Goal: Communication & Community: Answer question/provide support

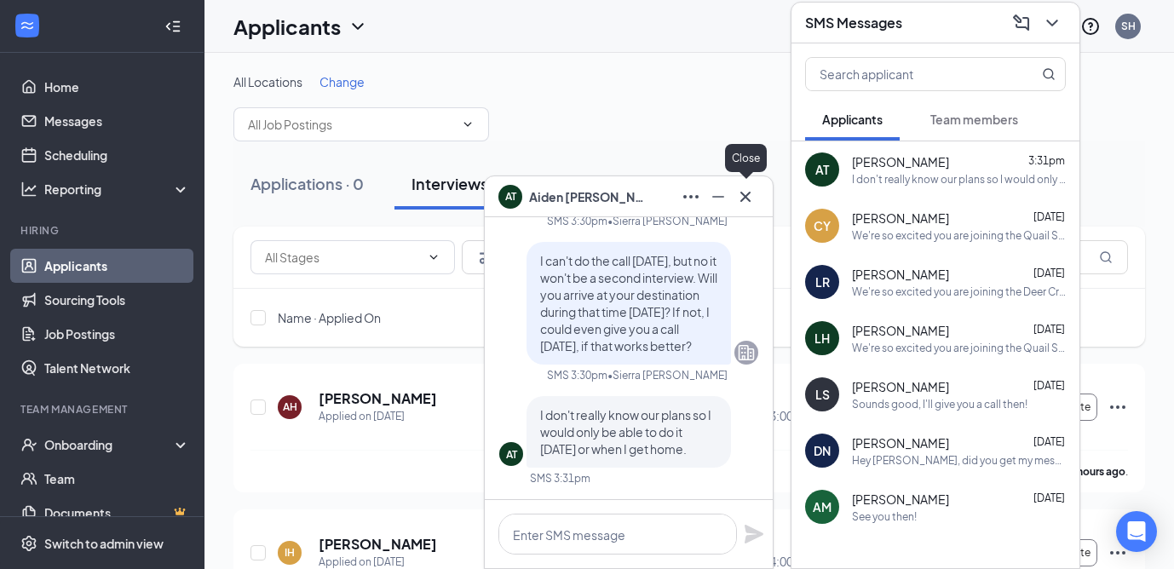
click at [746, 197] on icon "Cross" at bounding box center [745, 196] width 10 height 10
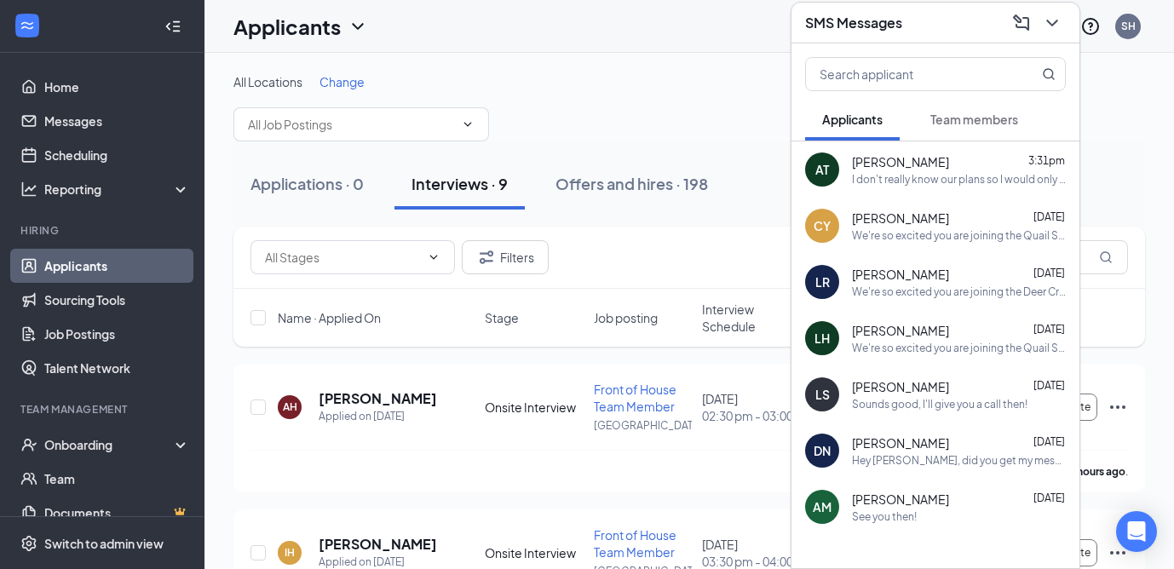
click at [925, 26] on div "SMS Messages" at bounding box center [935, 22] width 261 height 26
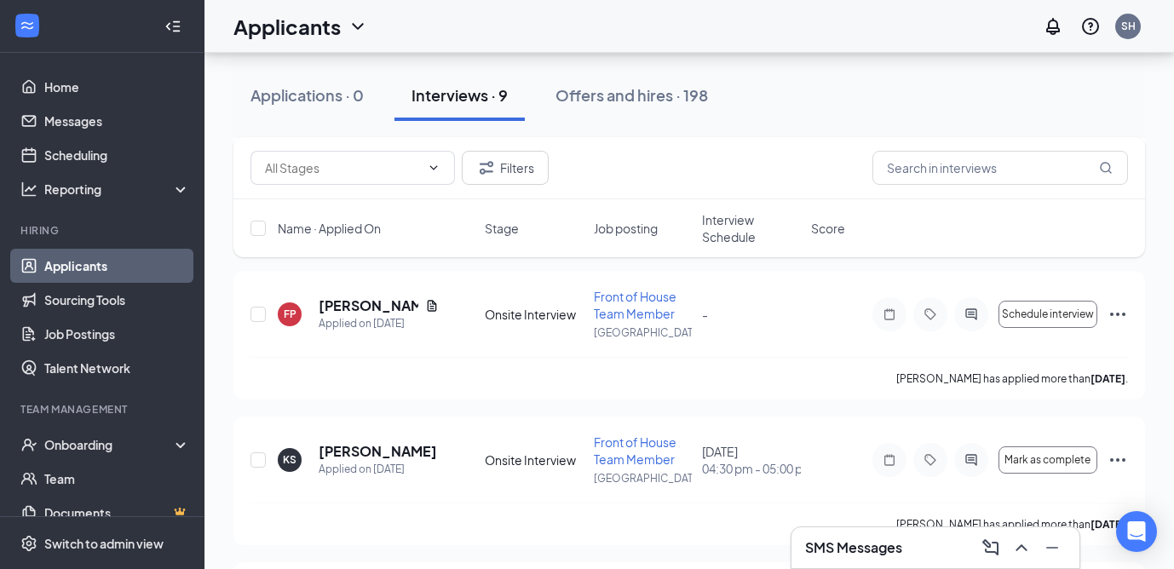
scroll to position [524, 0]
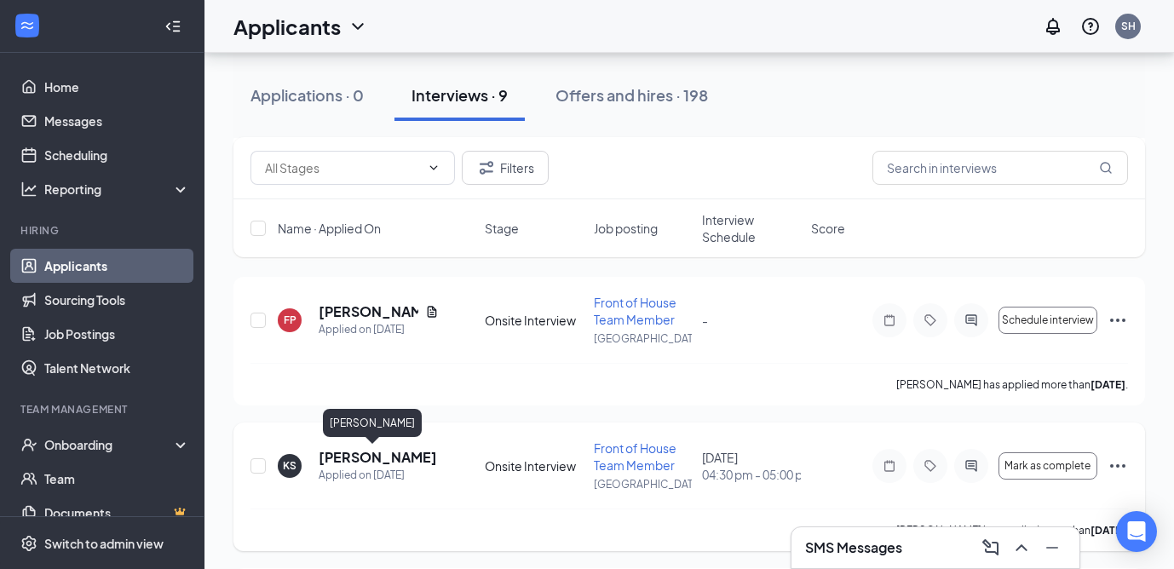
click at [366, 459] on h5 "[PERSON_NAME]" at bounding box center [378, 457] width 118 height 19
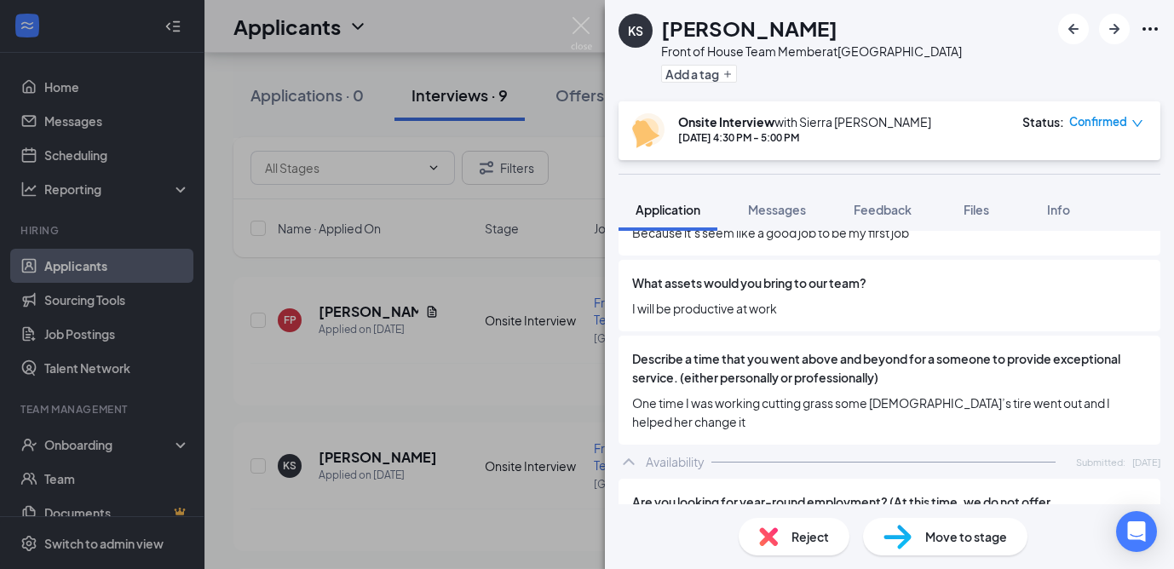
scroll to position [1346, 0]
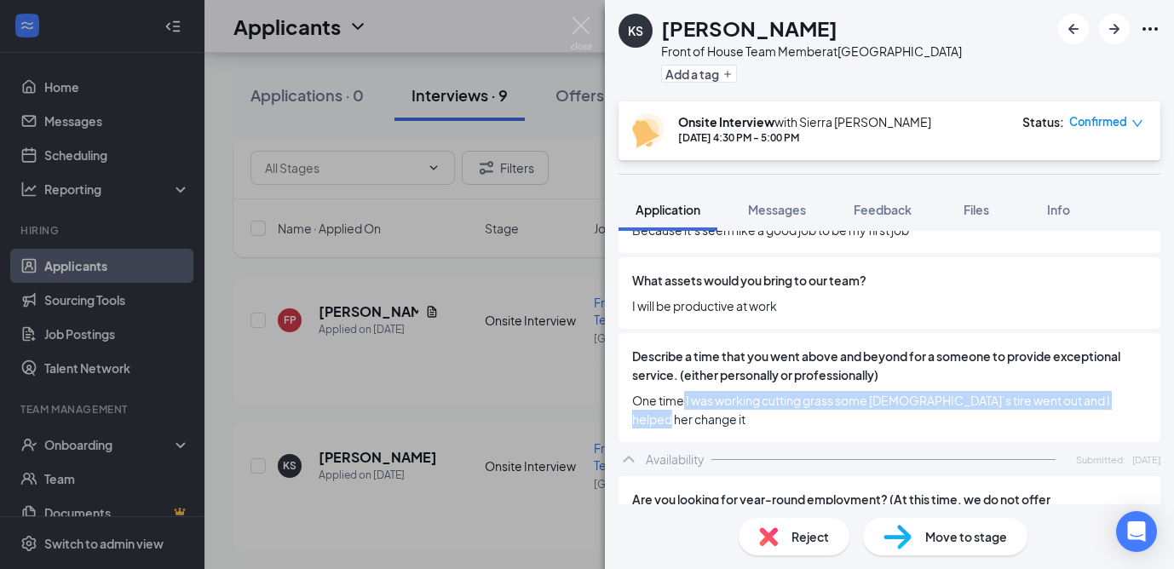
drag, startPoint x: 684, startPoint y: 407, endPoint x: 902, endPoint y: 410, distance: 217.3
click at [902, 410] on div "Describe a time that you went above and beyond for a someone to provide excepti…" at bounding box center [890, 387] width 542 height 109
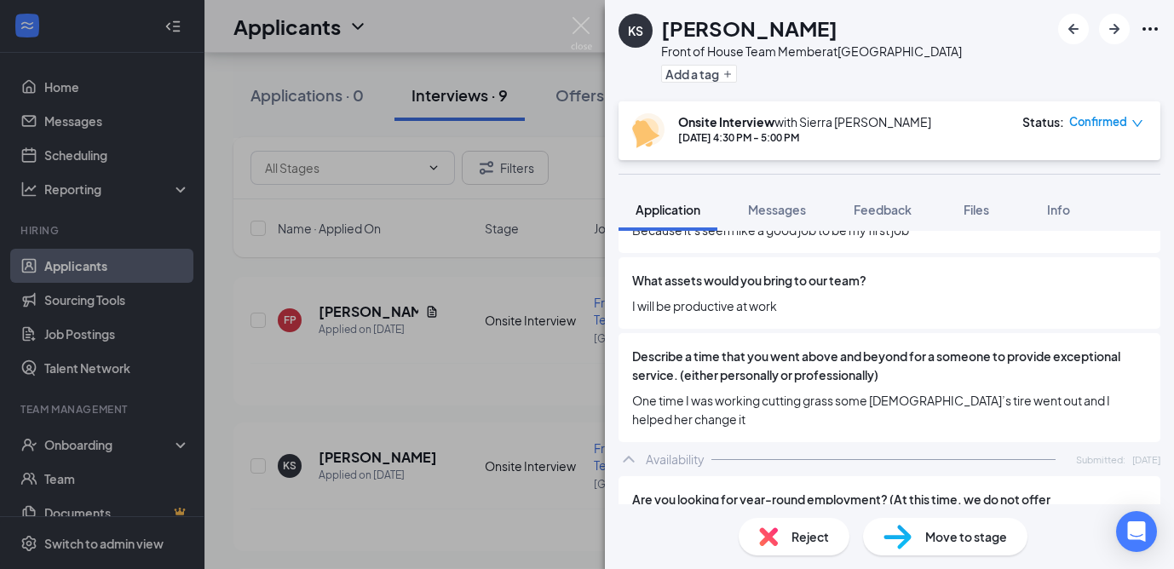
click at [876, 417] on div "Describe a time that you went above and beyond for a someone to provide excepti…" at bounding box center [890, 387] width 542 height 109
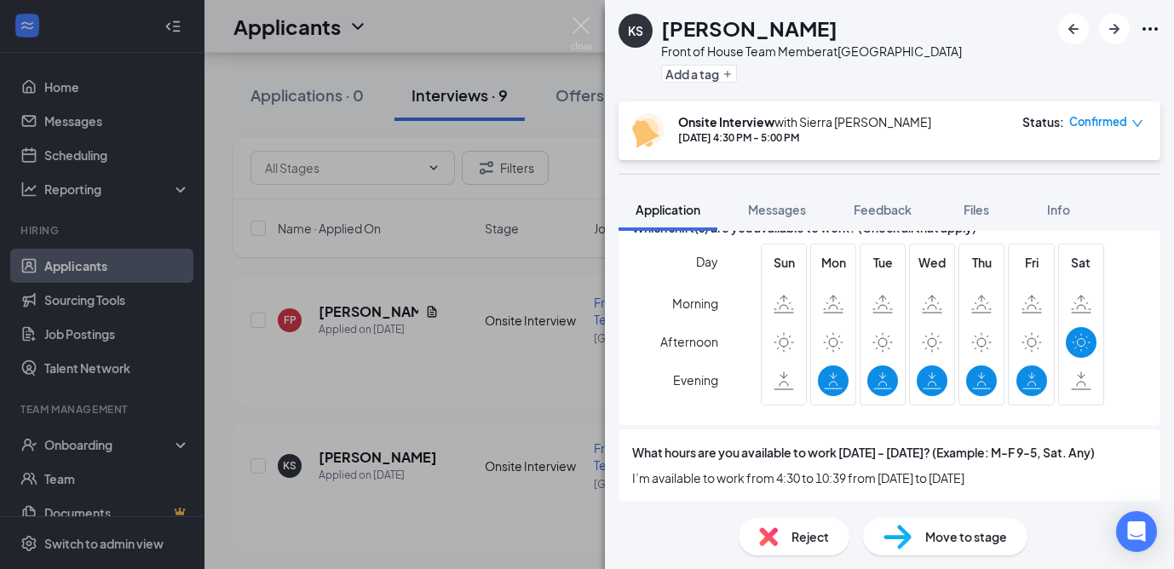
scroll to position [1985, 0]
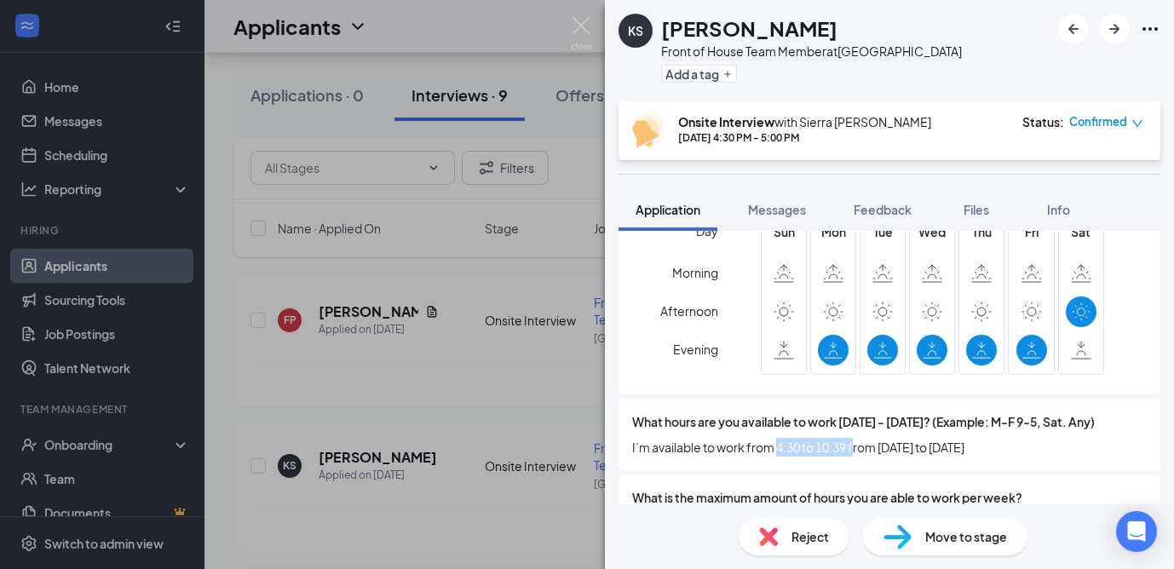
drag, startPoint x: 779, startPoint y: 429, endPoint x: 854, endPoint y: 429, distance: 75.0
click at [854, 438] on span "I’m available to work from 4:30 to 10:39 from [DATE] to [DATE]" at bounding box center [889, 447] width 515 height 19
click at [995, 514] on span "34" at bounding box center [889, 523] width 515 height 19
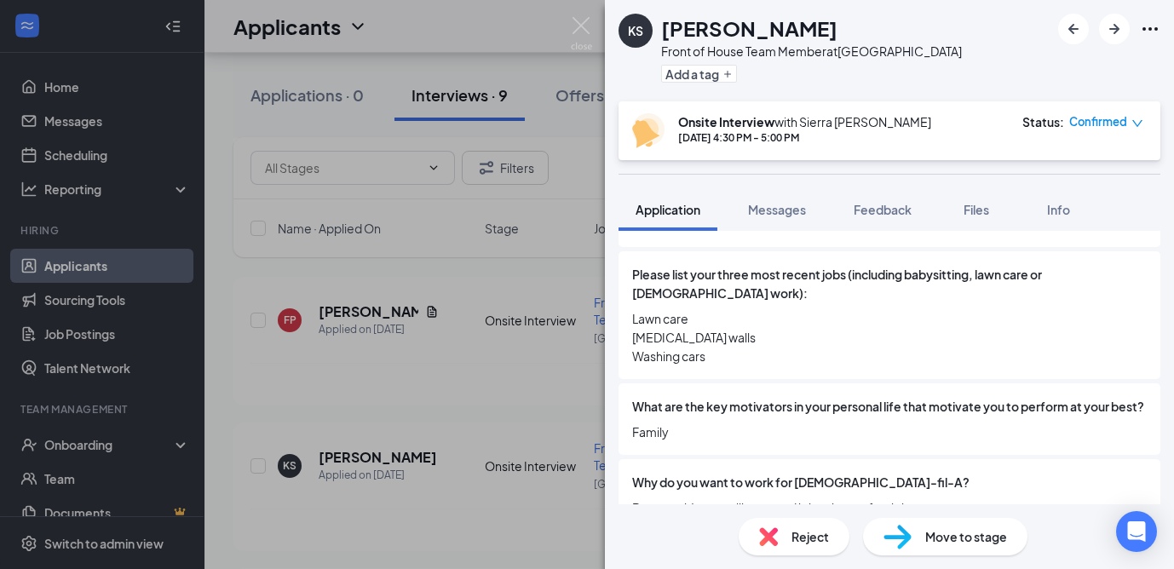
scroll to position [1070, 0]
click at [875, 199] on button "Feedback" at bounding box center [883, 209] width 92 height 43
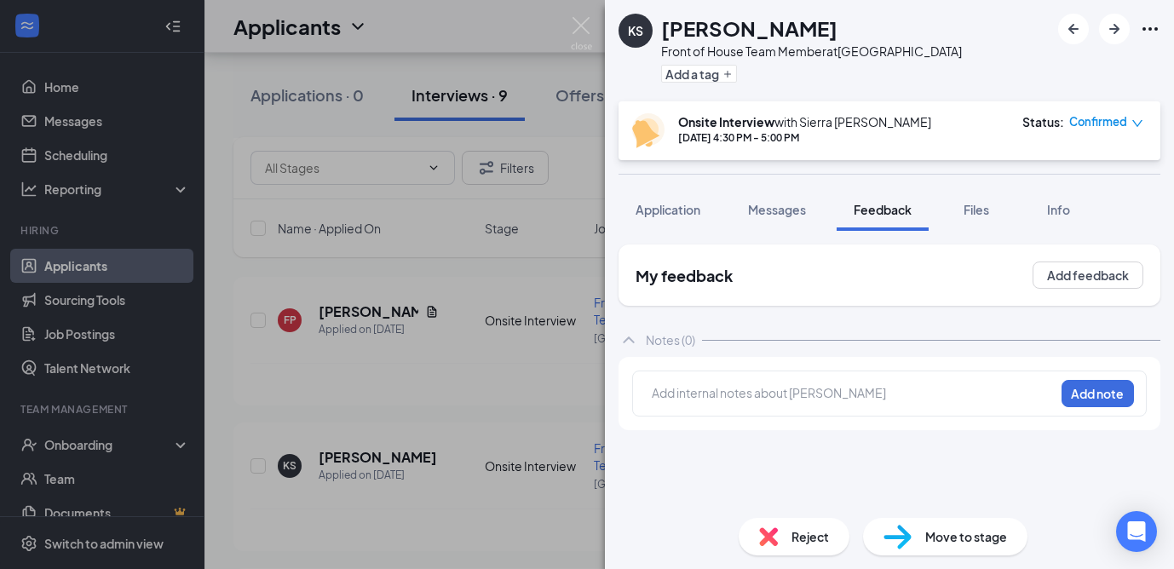
click at [861, 405] on div at bounding box center [853, 395] width 401 height 22
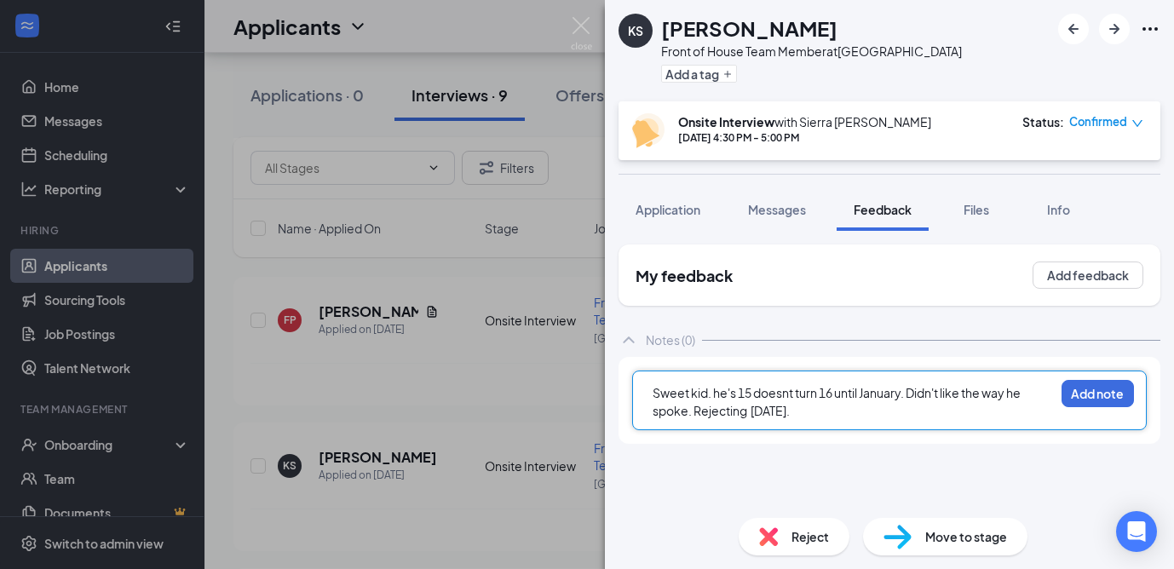
click at [695, 412] on span "Sweet kid. he's 15 doesnt turn 16 until January. Didn't like the way he spoke. …" at bounding box center [838, 401] width 370 height 33
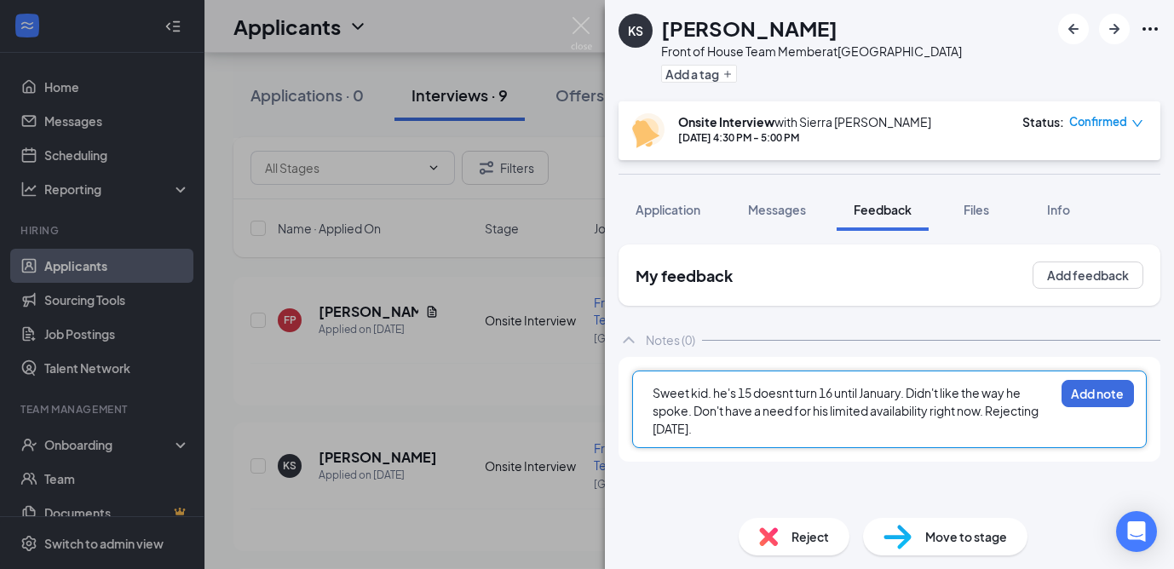
click at [685, 416] on span "Sweet kid. he's 15 doesnt turn 16 until January. Didn't like the way he spoke. …" at bounding box center [847, 410] width 389 height 51
click at [837, 429] on div "Sweet kid. he's 15 doesnt turn 16 until January. Didn't like the way he spoke, …" at bounding box center [853, 411] width 401 height 54
click at [1097, 395] on button "Add note" at bounding box center [1098, 393] width 72 height 27
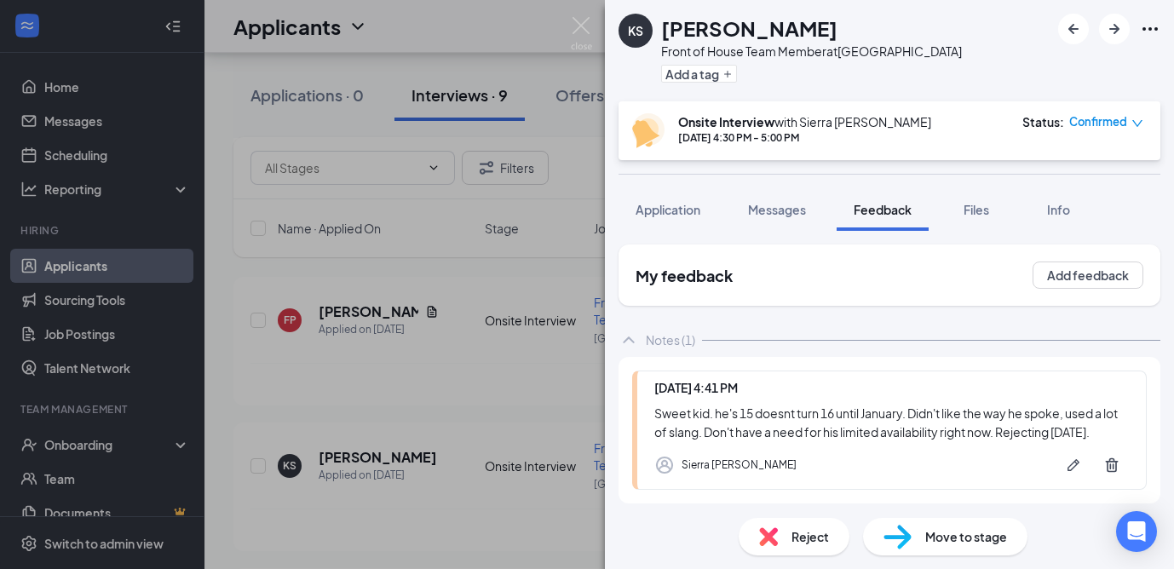
click at [420, 344] on div "KS [PERSON_NAME] Front of House Team Member at [GEOGRAPHIC_DATA] Add a tag Onsi…" at bounding box center [587, 284] width 1174 height 569
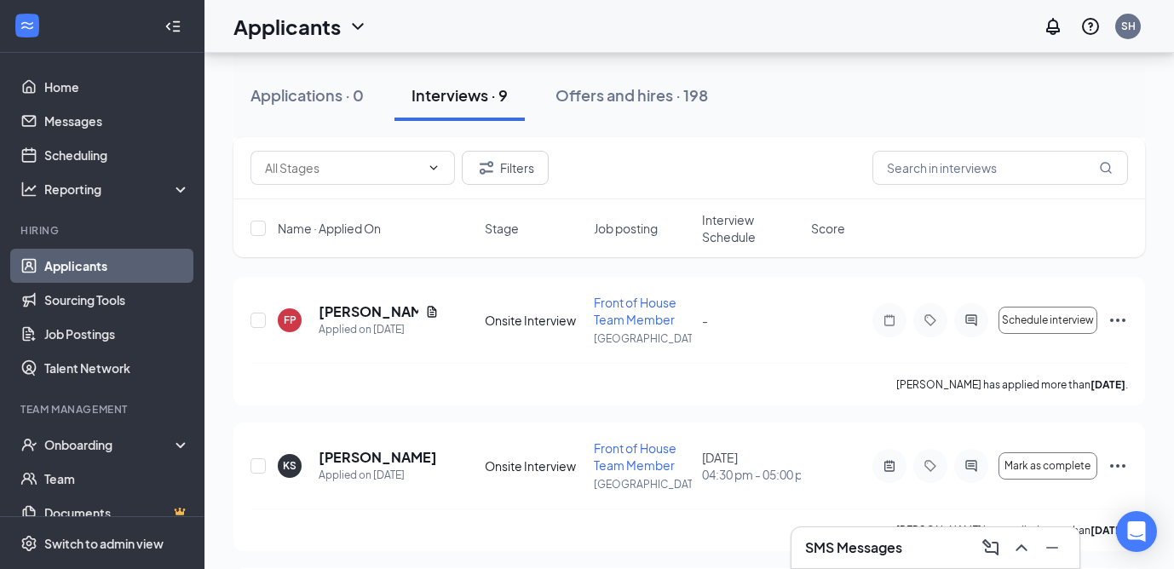
click at [902, 534] on div "SMS Messages" at bounding box center [935, 547] width 261 height 27
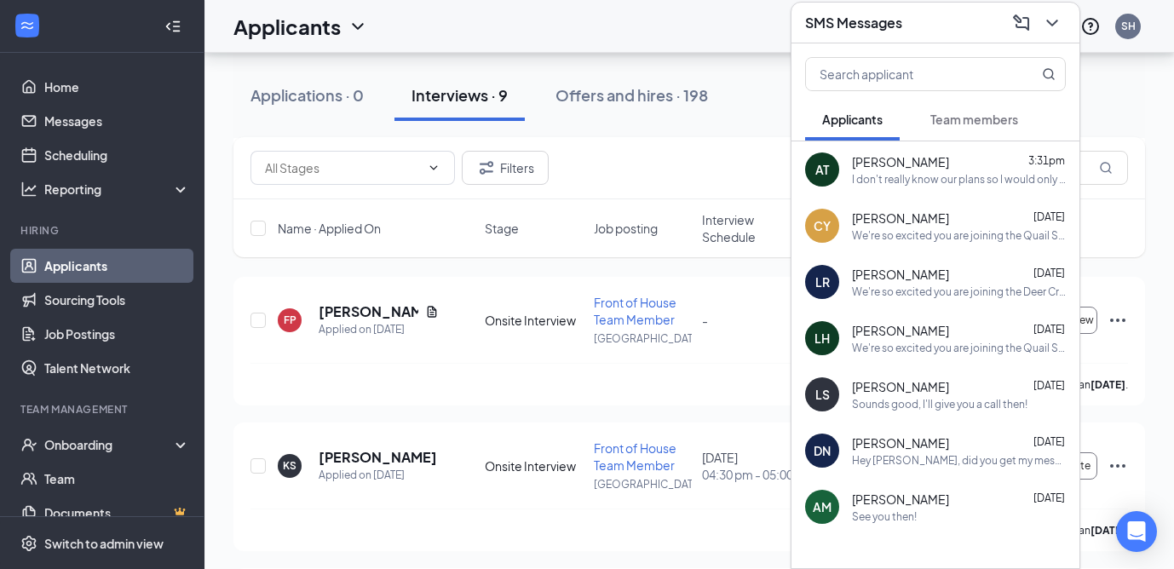
click at [902, 181] on div "I don't really know our plans so I would only be able to do it [DATE] or when I…" at bounding box center [959, 179] width 214 height 14
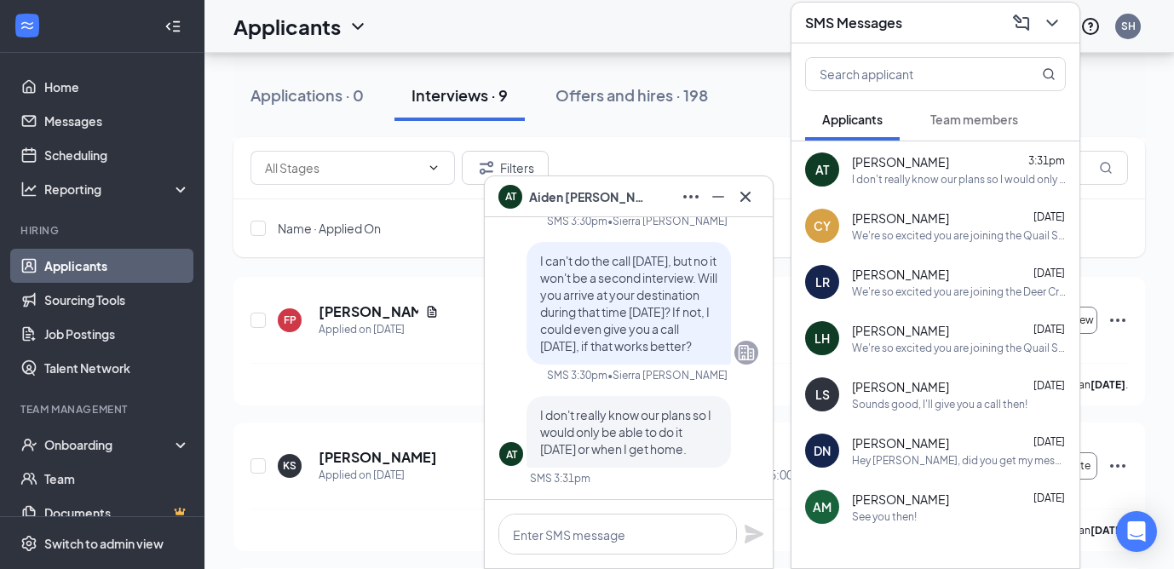
click at [745, 209] on button at bounding box center [745, 196] width 27 height 27
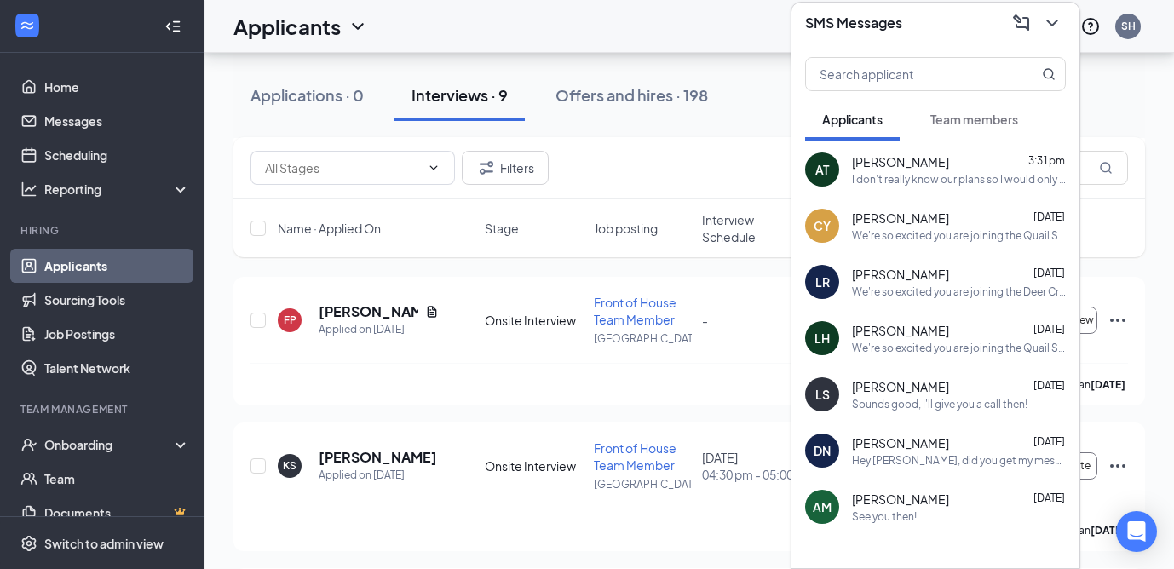
click at [874, 176] on div "I don't really know our plans so I would only be able to do it [DATE] or when I…" at bounding box center [959, 179] width 214 height 14
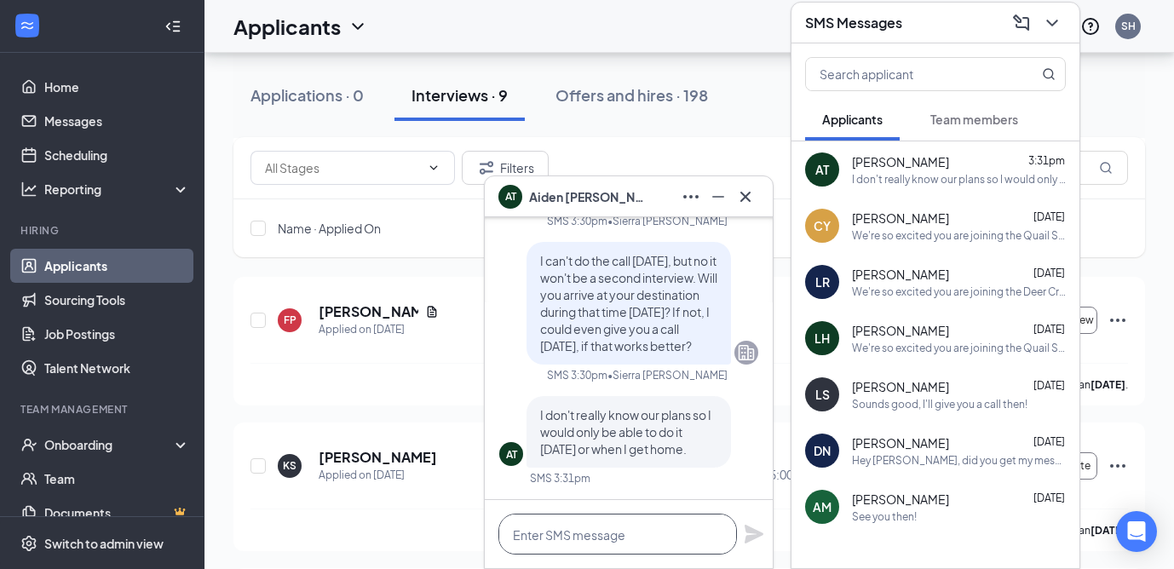
click at [553, 519] on textarea at bounding box center [617, 534] width 239 height 41
type textarea "When do you get home?"
click at [758, 533] on icon "Plane" at bounding box center [754, 534] width 19 height 19
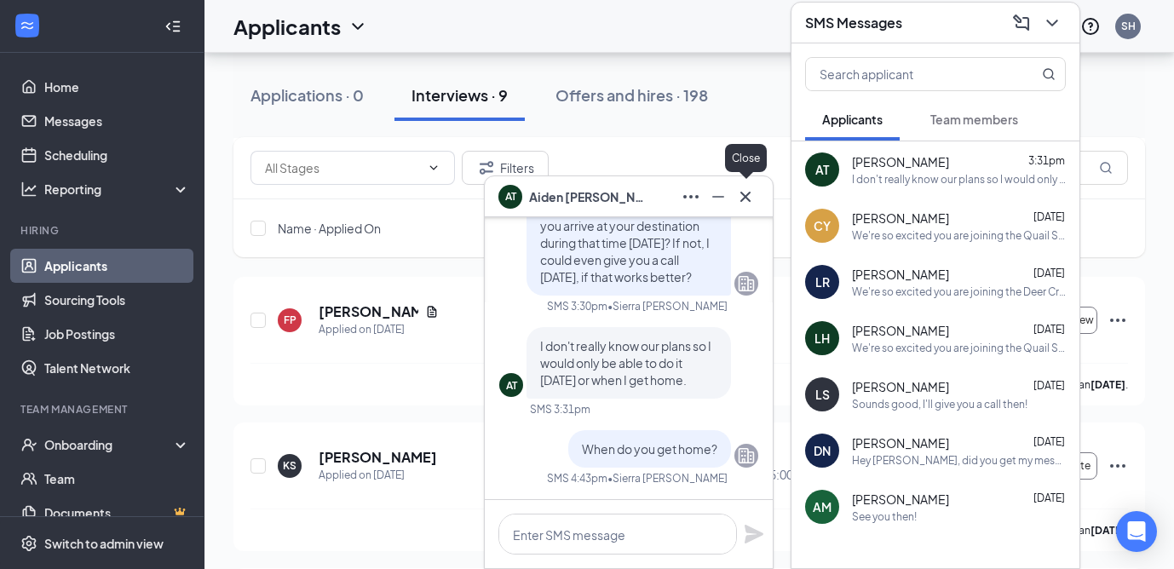
click at [744, 197] on icon "Cross" at bounding box center [745, 196] width 10 height 10
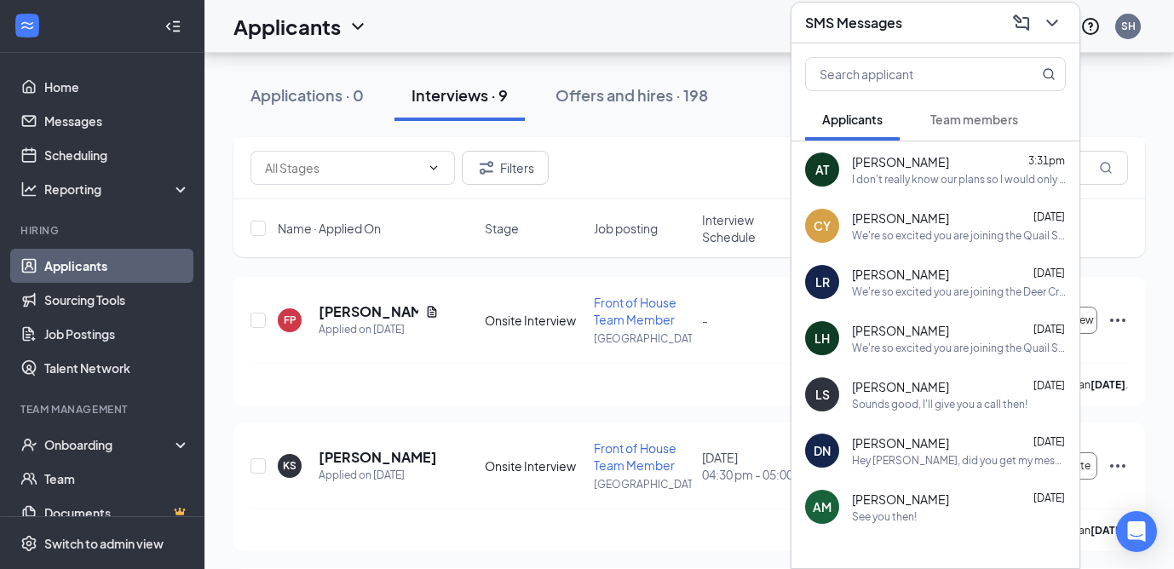
click at [882, 8] on div "SMS Messages" at bounding box center [936, 23] width 288 height 41
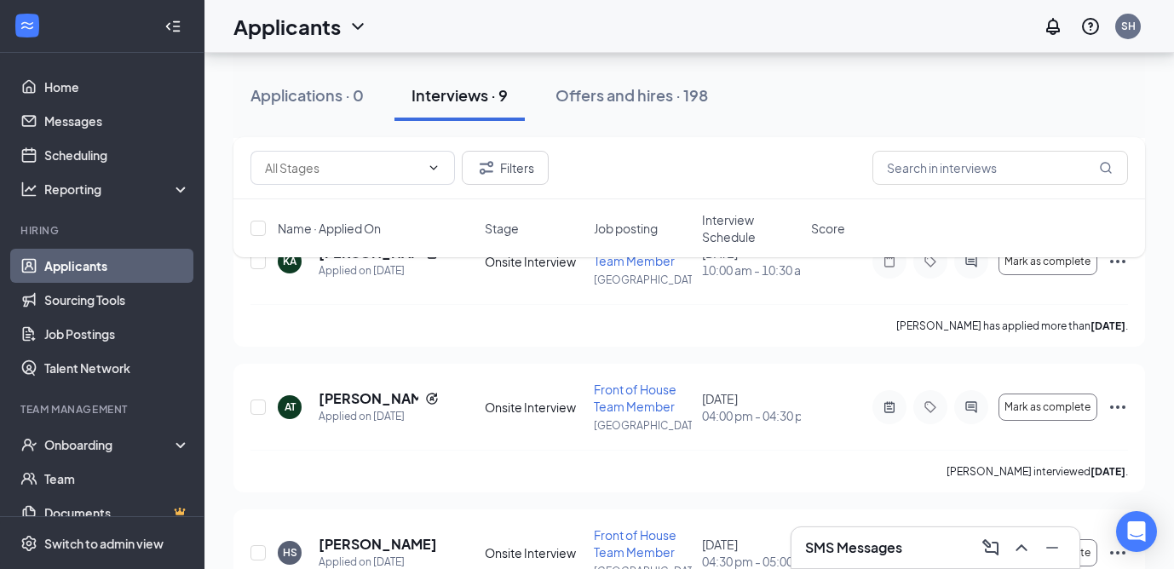
scroll to position [991, 0]
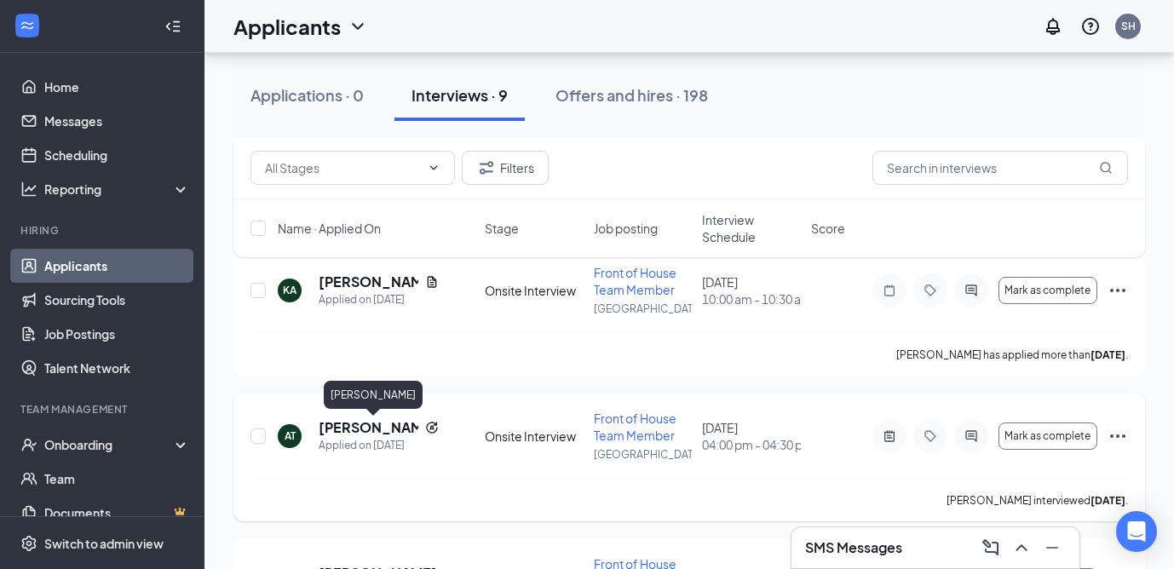
click at [349, 422] on h5 "[PERSON_NAME]" at bounding box center [369, 427] width 100 height 19
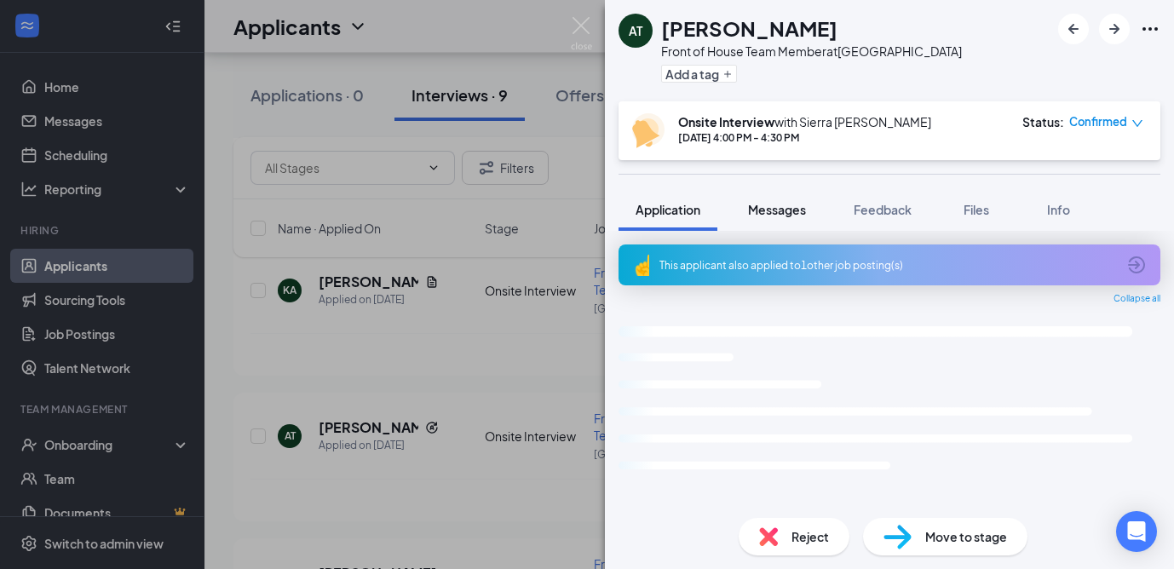
click at [769, 216] on span "Messages" at bounding box center [777, 209] width 58 height 15
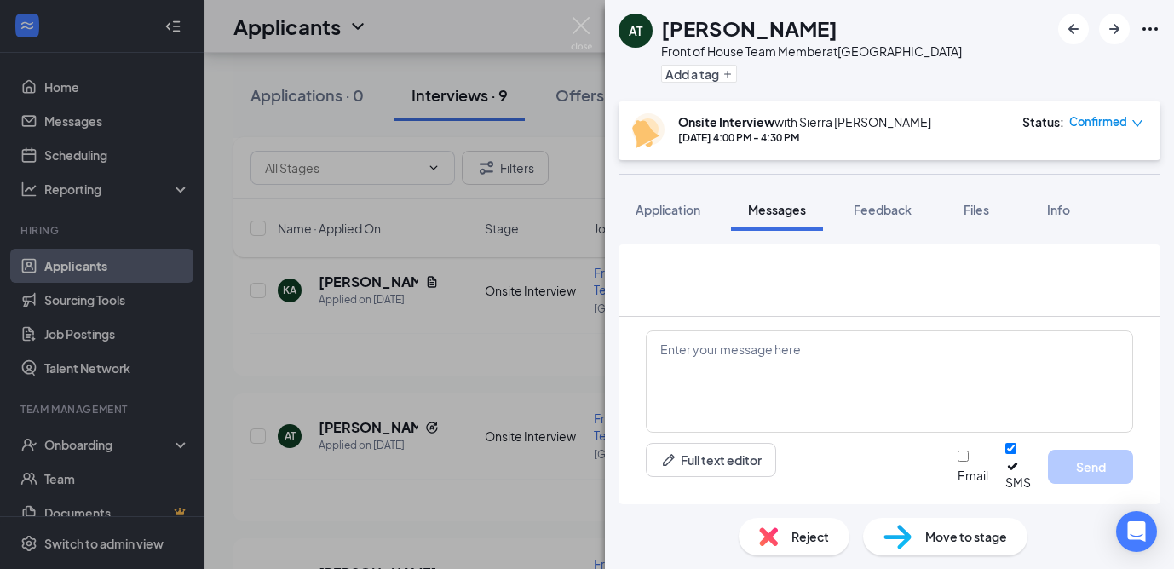
scroll to position [560, 0]
click at [329, 360] on div "AT [PERSON_NAME] Front of House Team Member at [GEOGRAPHIC_DATA] Add a tag Onsi…" at bounding box center [587, 284] width 1174 height 569
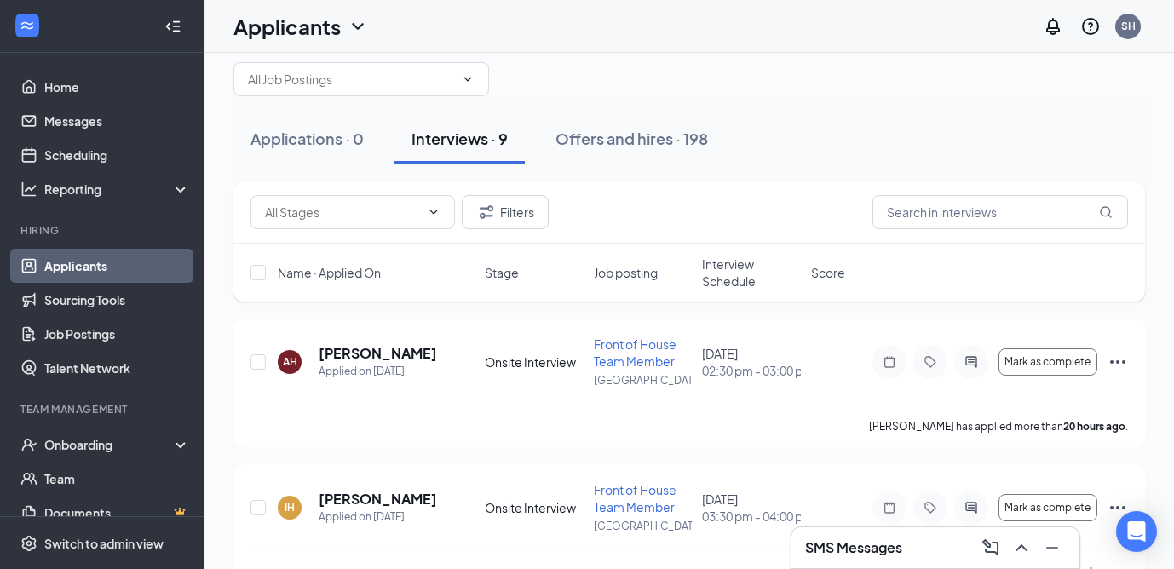
scroll to position [40, 0]
